Goal: Task Accomplishment & Management: Manage account settings

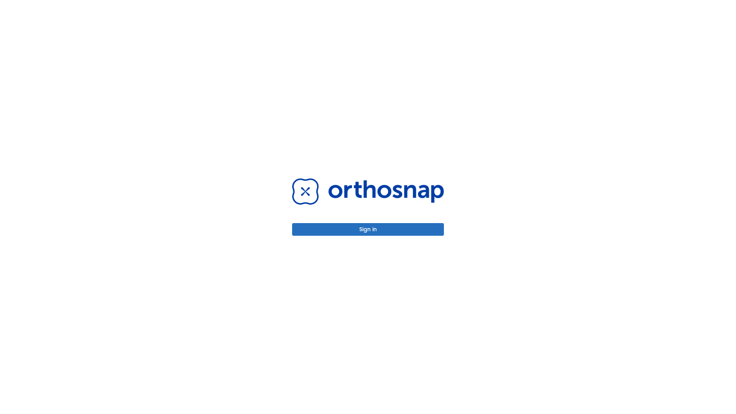
click at [368, 229] on button "Sign in" at bounding box center [368, 229] width 152 height 13
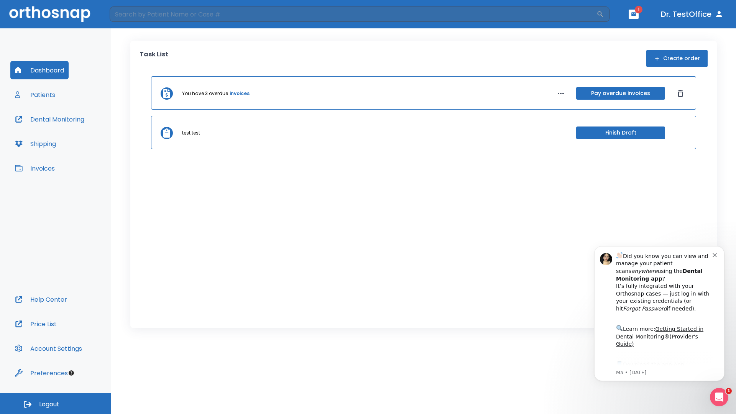
click at [56, 404] on span "Logout" at bounding box center [49, 404] width 20 height 8
